Goal: Task Accomplishment & Management: Use online tool/utility

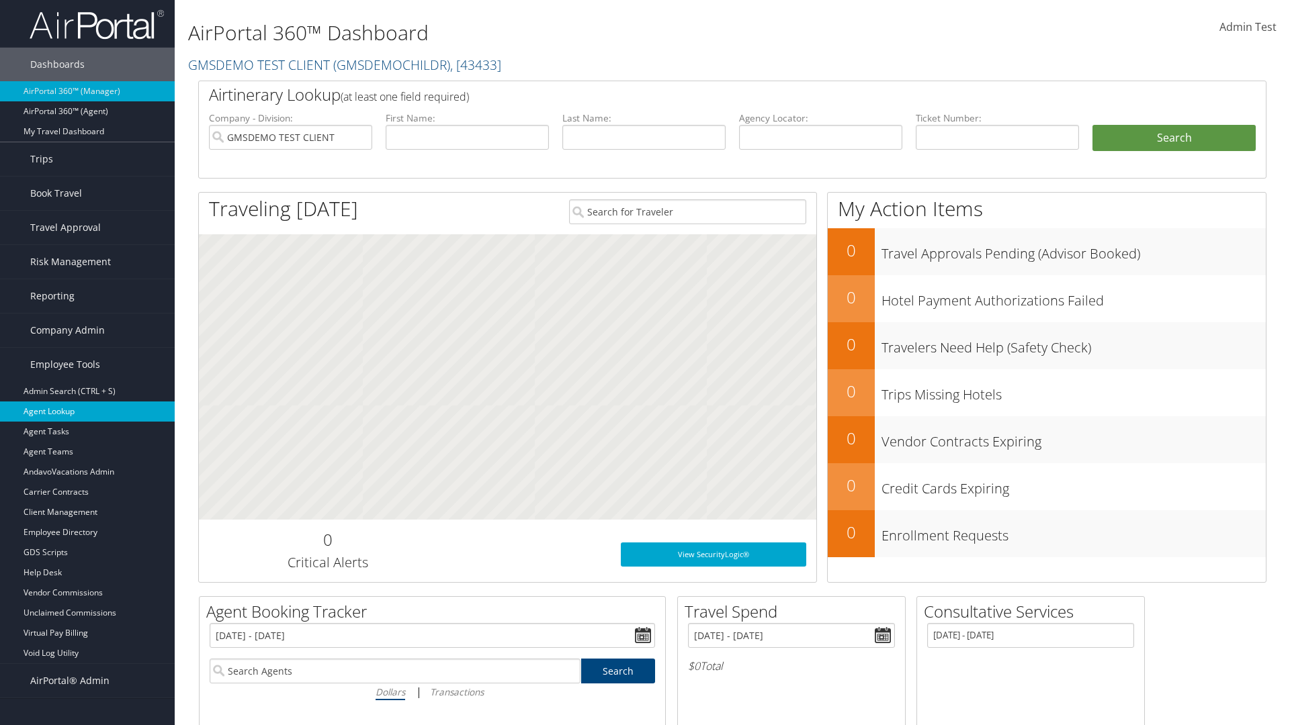
click at [87, 412] on link "Agent Lookup" at bounding box center [87, 412] width 175 height 20
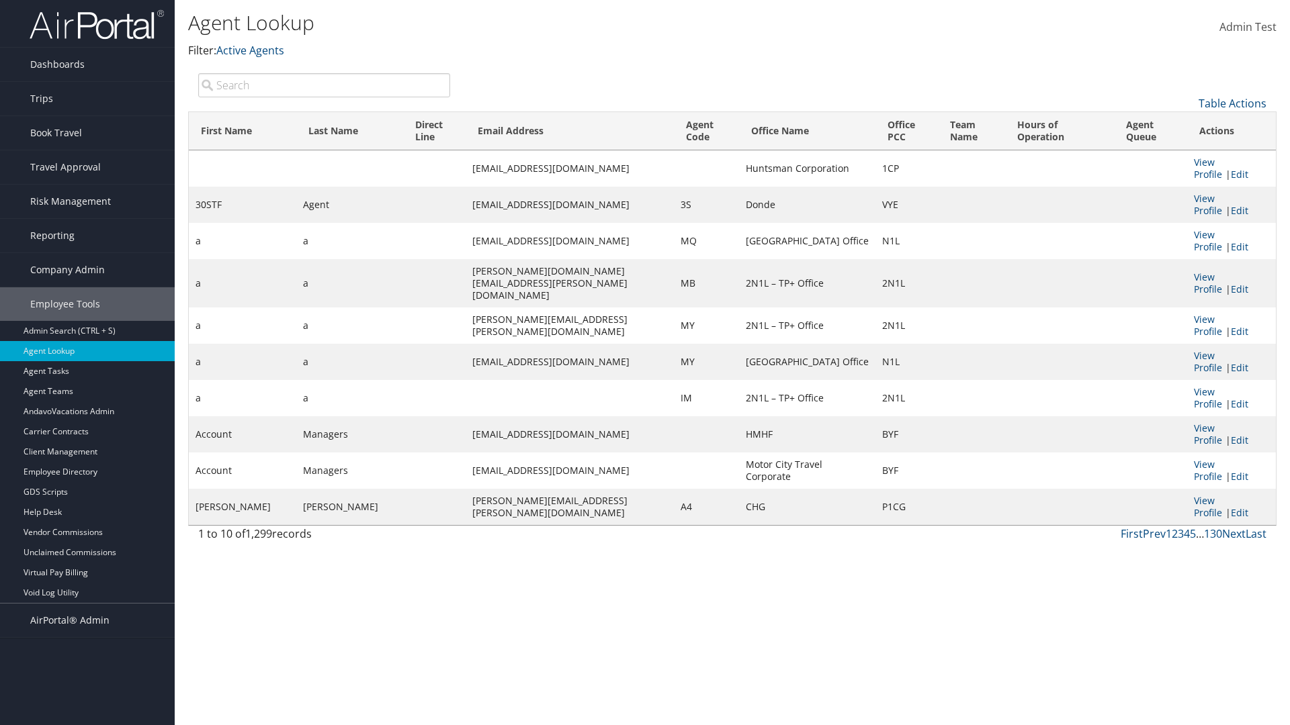
click at [324, 85] on input "search" at bounding box center [324, 85] width 252 height 24
type input "30STF"
